Goal: Task Accomplishment & Management: Use online tool/utility

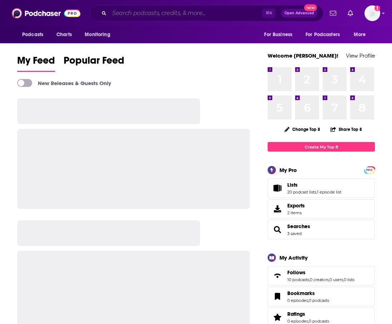
click at [127, 14] on input "Search podcasts, credits, & more..." at bounding box center [185, 13] width 153 height 11
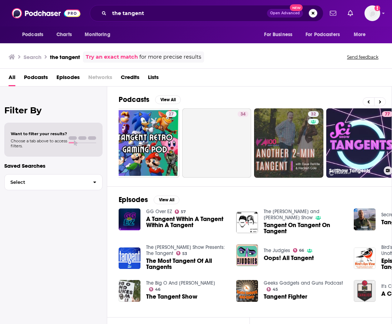
scroll to position [0, 303]
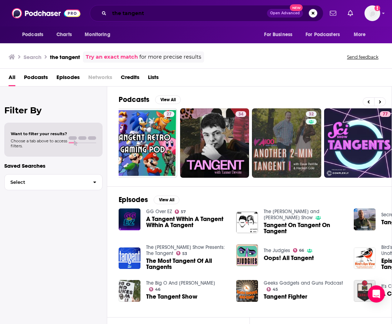
click at [146, 14] on input "the tangent" at bounding box center [188, 13] width 158 height 11
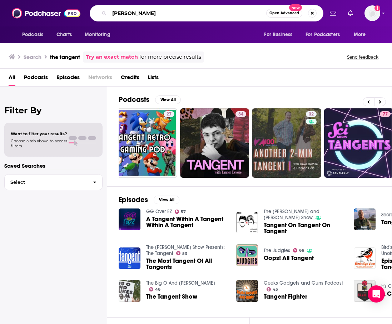
type input "[PERSON_NAME]"
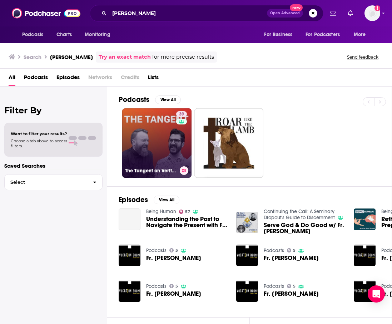
click at [165, 129] on link "39 The Tangent on Veritas [DEMOGRAPHIC_DATA] Network" at bounding box center [156, 142] width 69 height 69
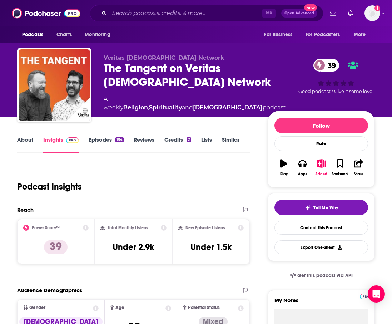
click at [30, 140] on link "About" at bounding box center [25, 144] width 16 height 16
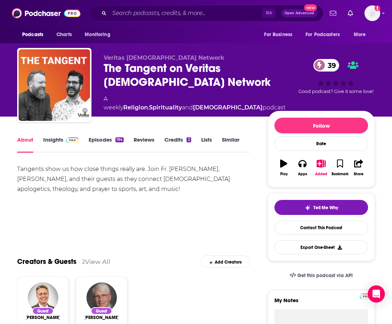
click at [55, 136] on link "Insights" at bounding box center [60, 144] width 35 height 16
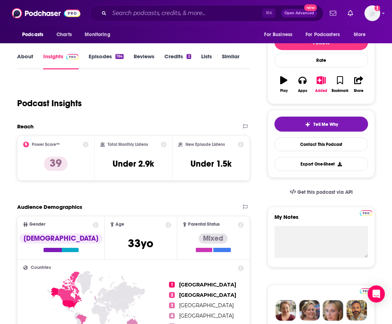
scroll to position [79, 0]
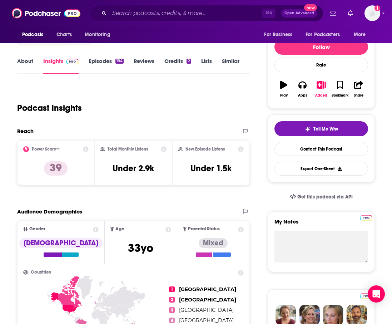
click at [93, 59] on link "Episodes 194" at bounding box center [106, 66] width 35 height 16
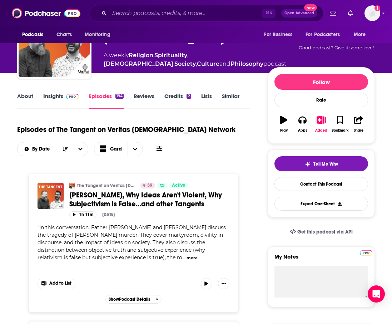
scroll to position [48, 0]
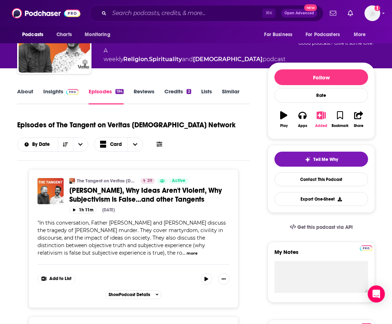
click at [321, 117] on icon "button" at bounding box center [321, 115] width 9 height 8
click at [320, 117] on icon "button" at bounding box center [321, 115] width 9 height 8
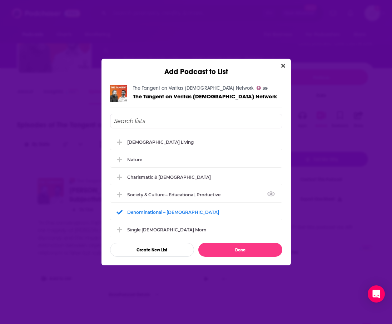
click at [328, 161] on div "Add Podcast to List The Tangent on Veritas [DEMOGRAPHIC_DATA] Network 39 The Ta…" at bounding box center [196, 162] width 392 height 324
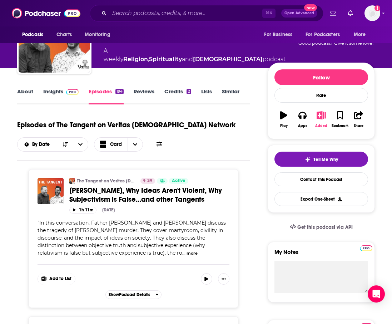
scroll to position [48, 0]
